Goal: Navigation & Orientation: Find specific page/section

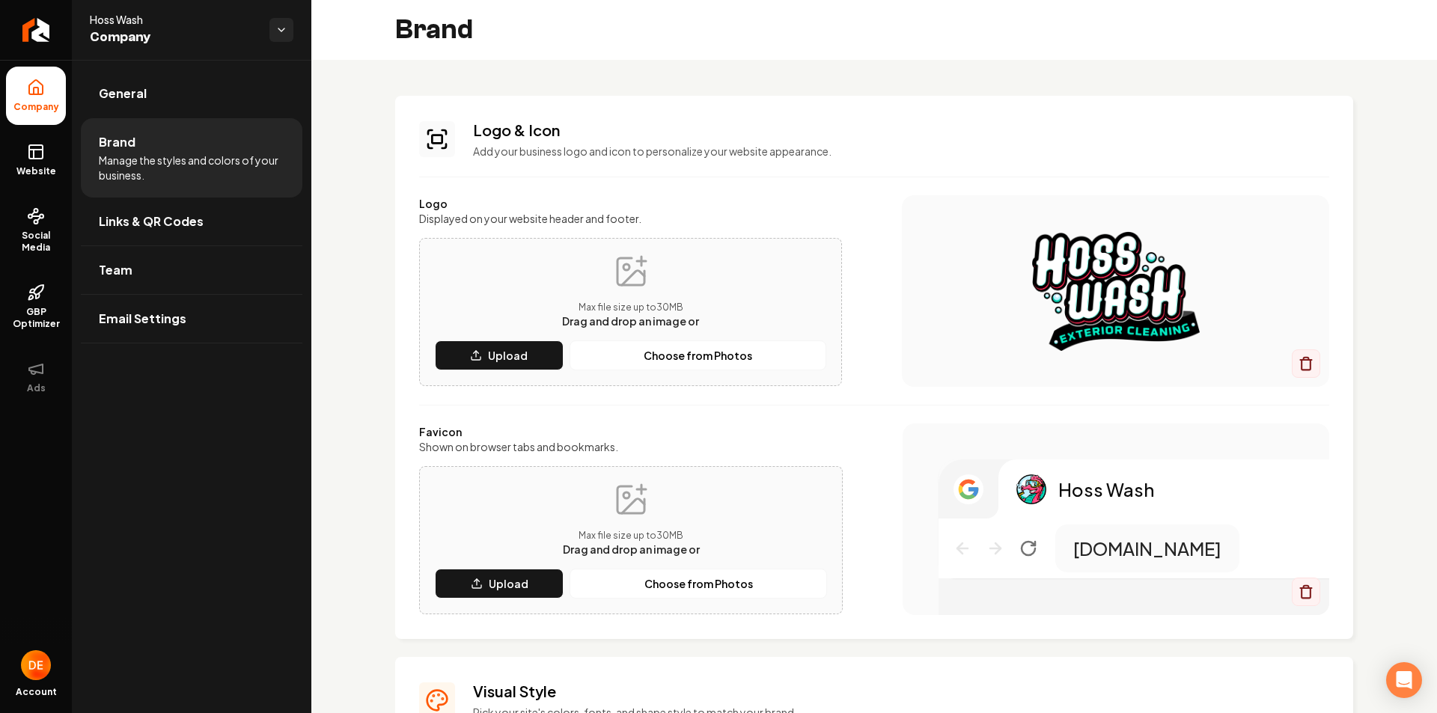
scroll to position [599, 0]
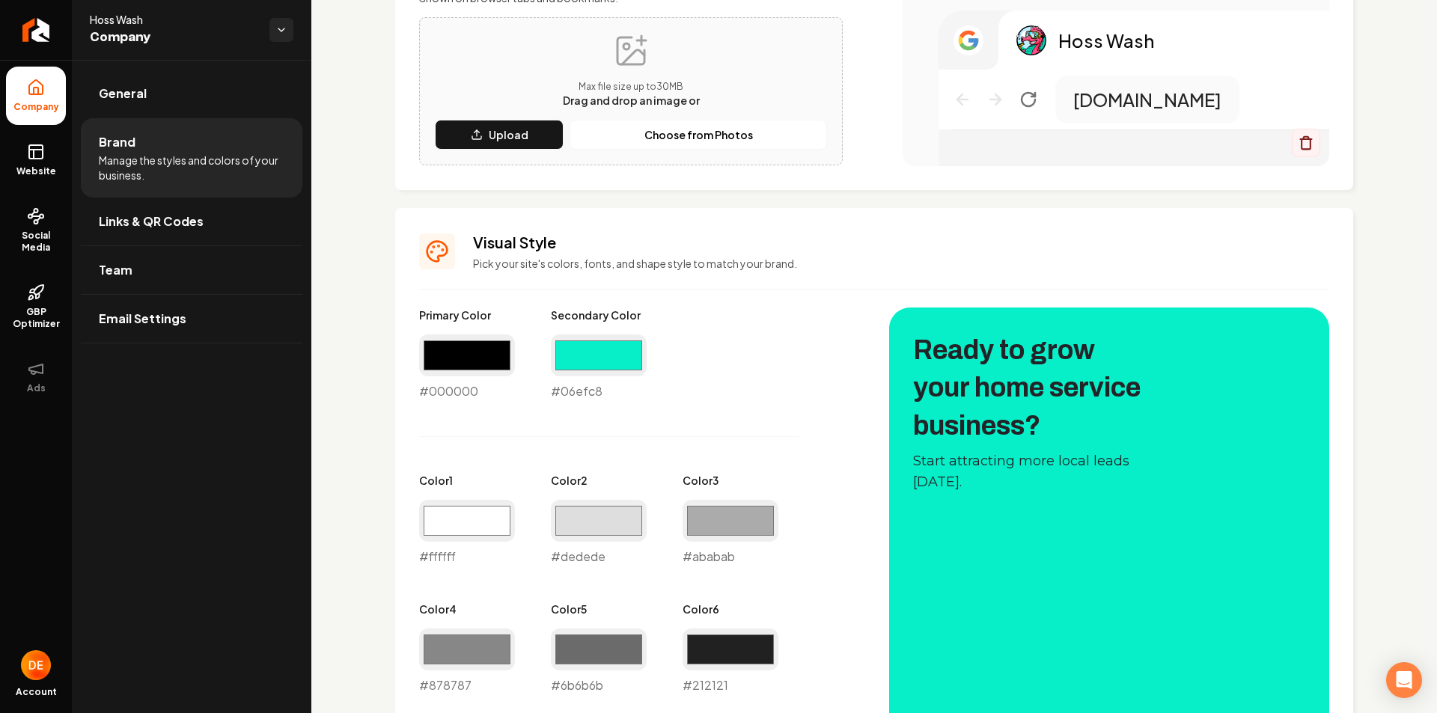
scroll to position [1017, 0]
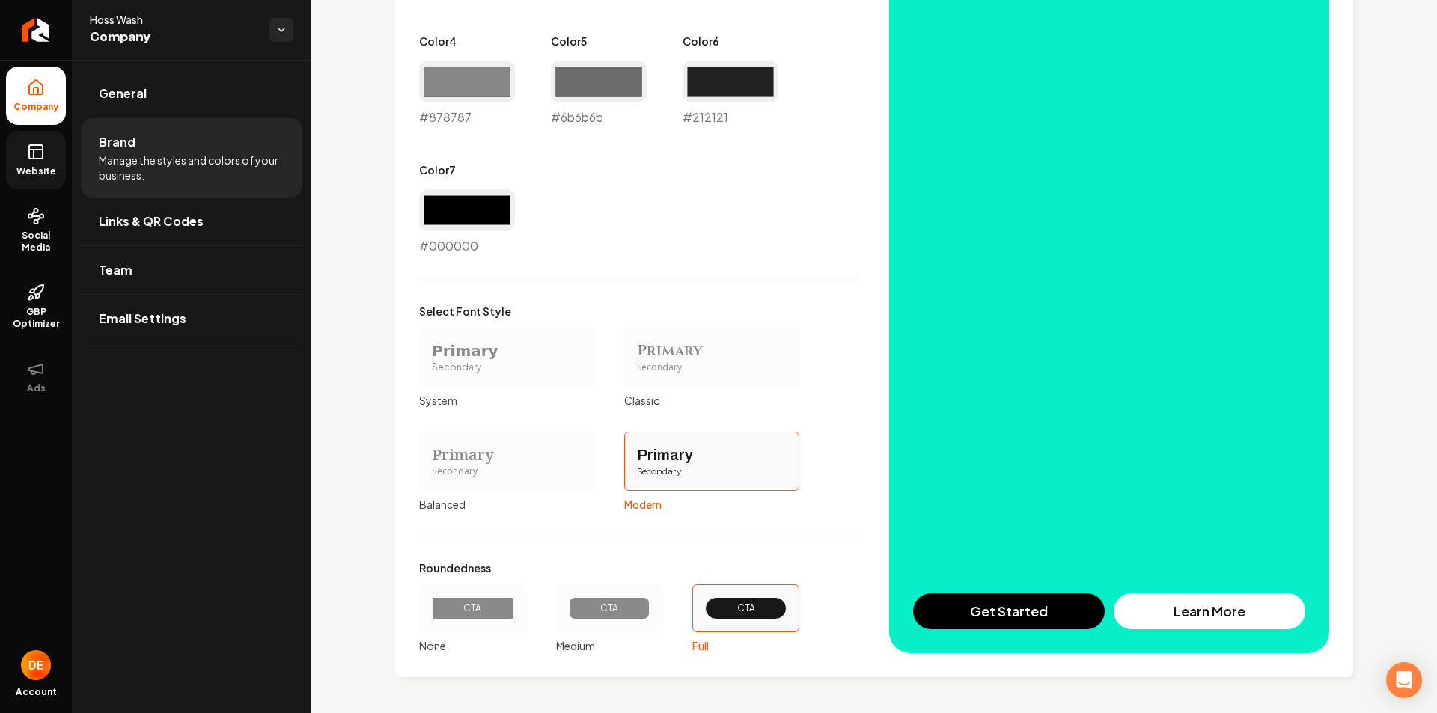
click at [40, 162] on link "Website" at bounding box center [36, 160] width 60 height 58
